Goal: Download file/media

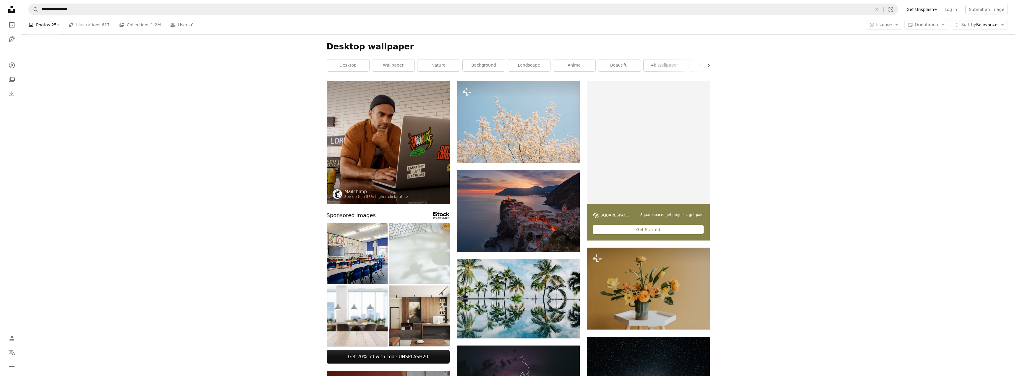
scroll to position [4813, 0]
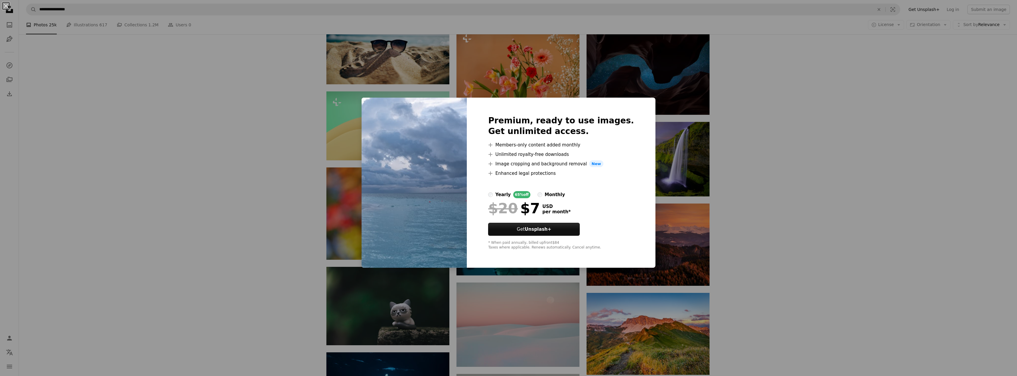
drag, startPoint x: 775, startPoint y: 148, endPoint x: 756, endPoint y: 164, distance: 25.0
click at [773, 148] on div "An X shape Premium, ready to use images. Get unlimited access. A plus sign Memb…" at bounding box center [508, 188] width 1017 height 376
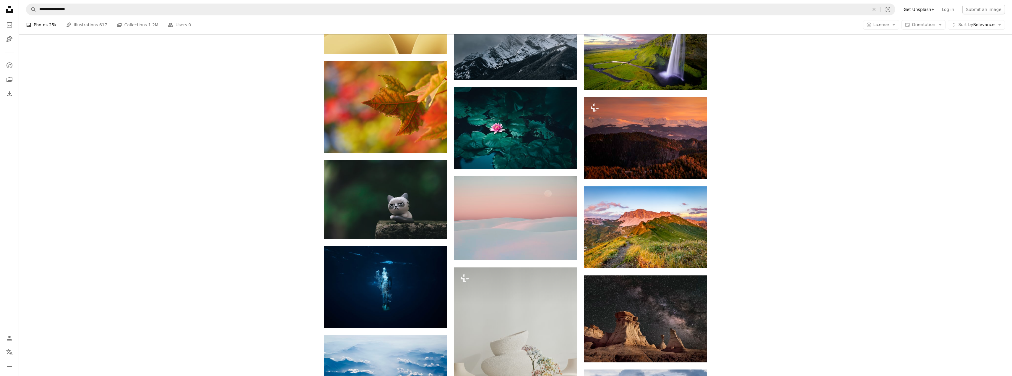
scroll to position [4932, 0]
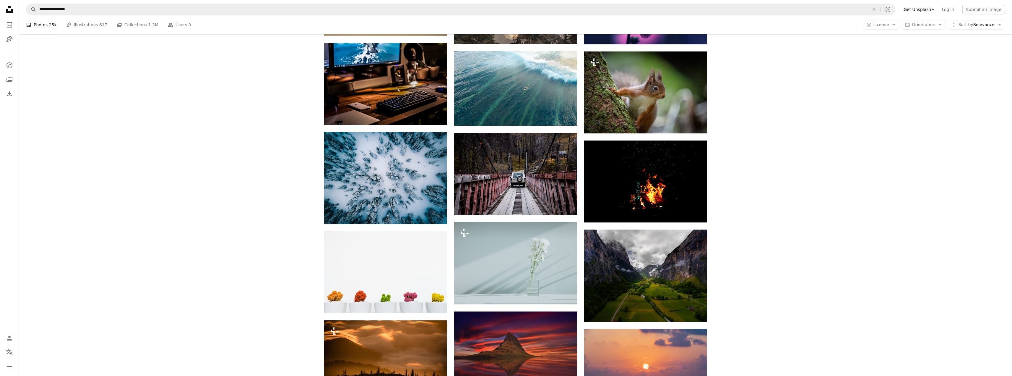
scroll to position [7207, 0]
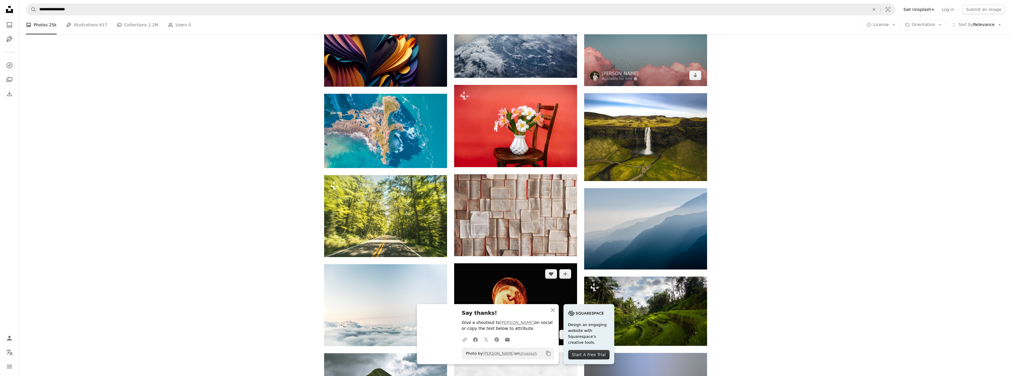
scroll to position [7768, 0]
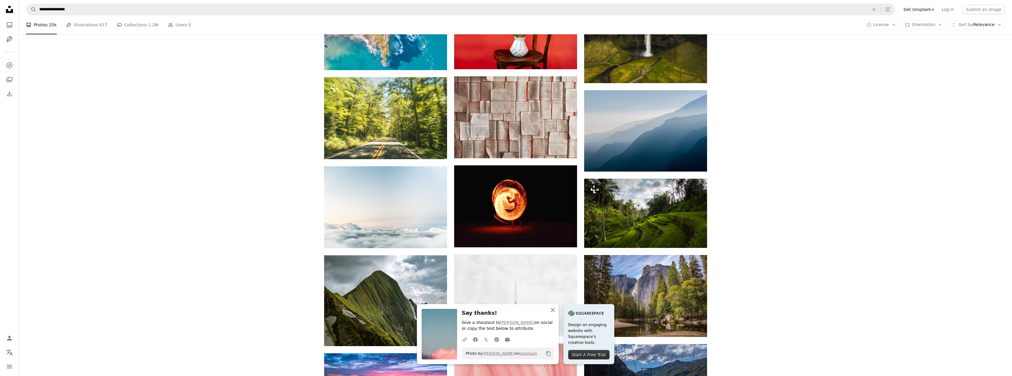
click at [555, 310] on icon "button" at bounding box center [553, 310] width 4 height 4
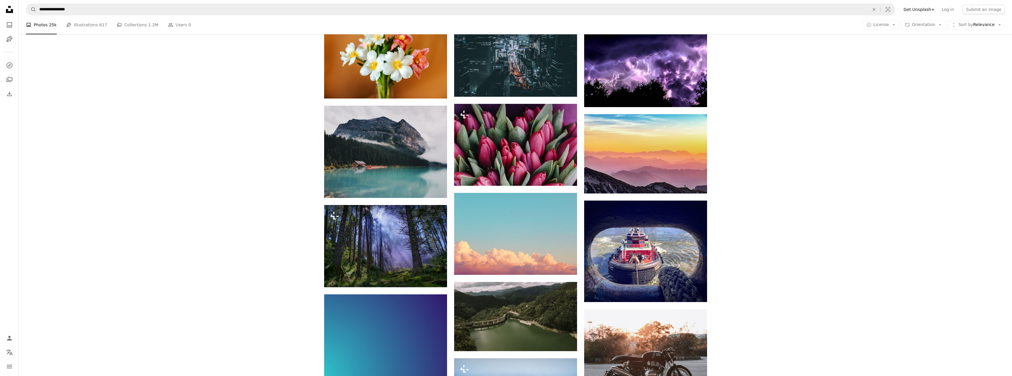
scroll to position [14358, 0]
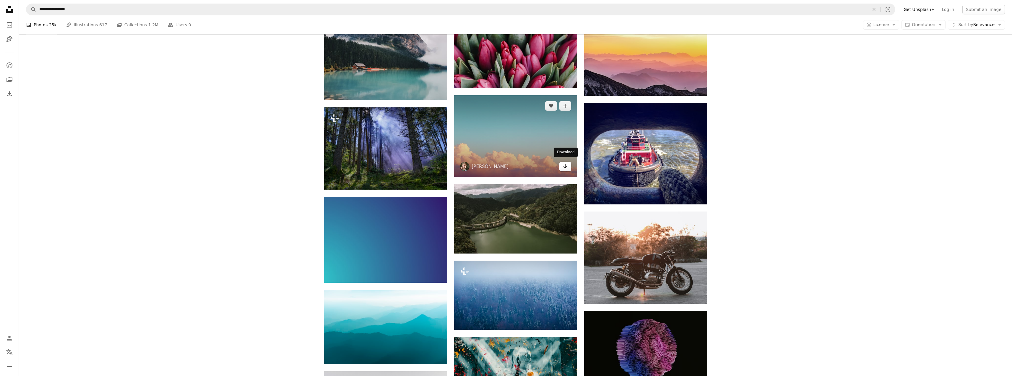
click at [566, 167] on icon "Arrow pointing down" at bounding box center [565, 166] width 5 height 7
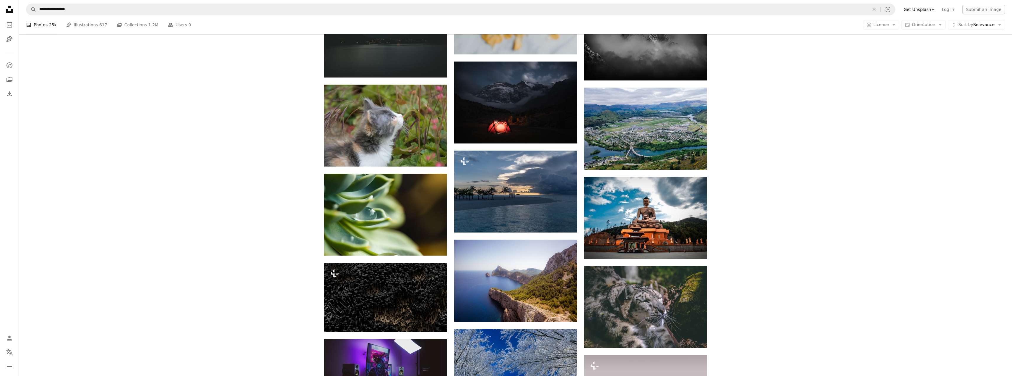
scroll to position [19441, 0]
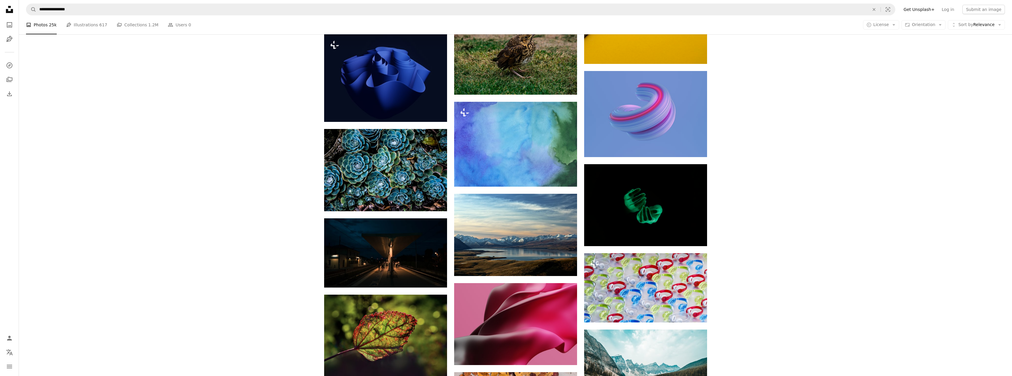
scroll to position [21332, 0]
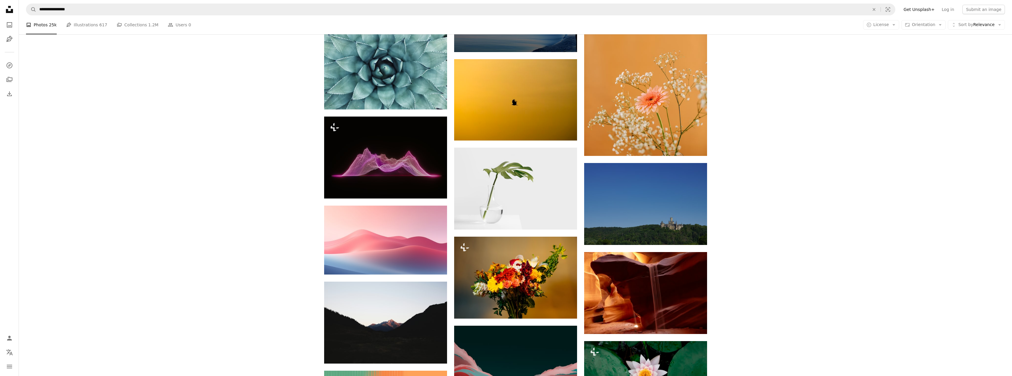
scroll to position [30108, 0]
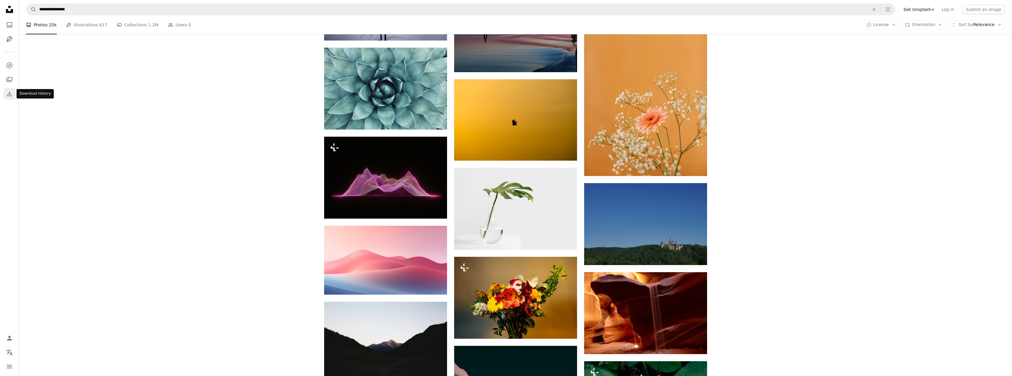
click at [9, 91] on icon "Download" at bounding box center [9, 93] width 7 height 7
